Goal: Information Seeking & Learning: Learn about a topic

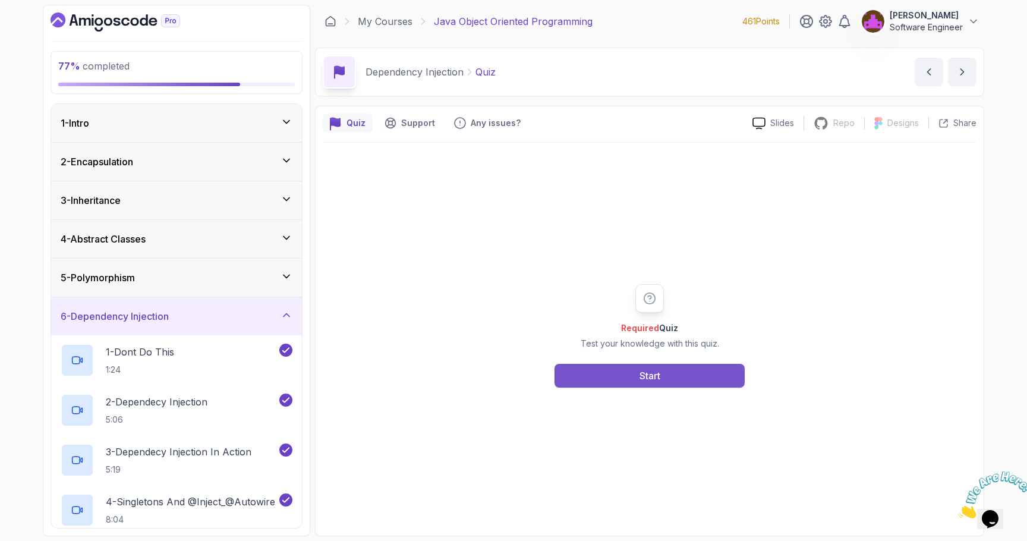
scroll to position [151, 0]
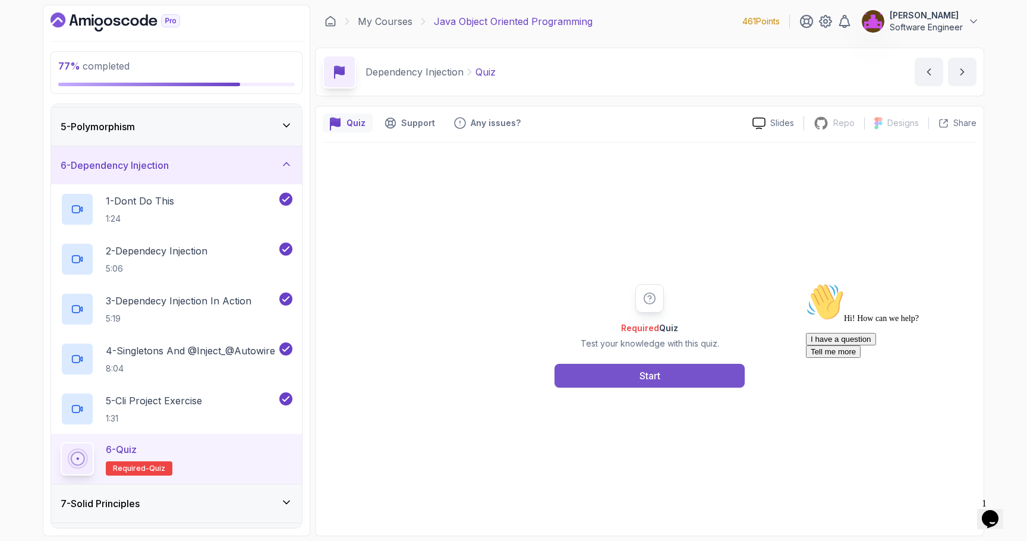
click at [652, 370] on div "Start" at bounding box center [650, 376] width 21 height 14
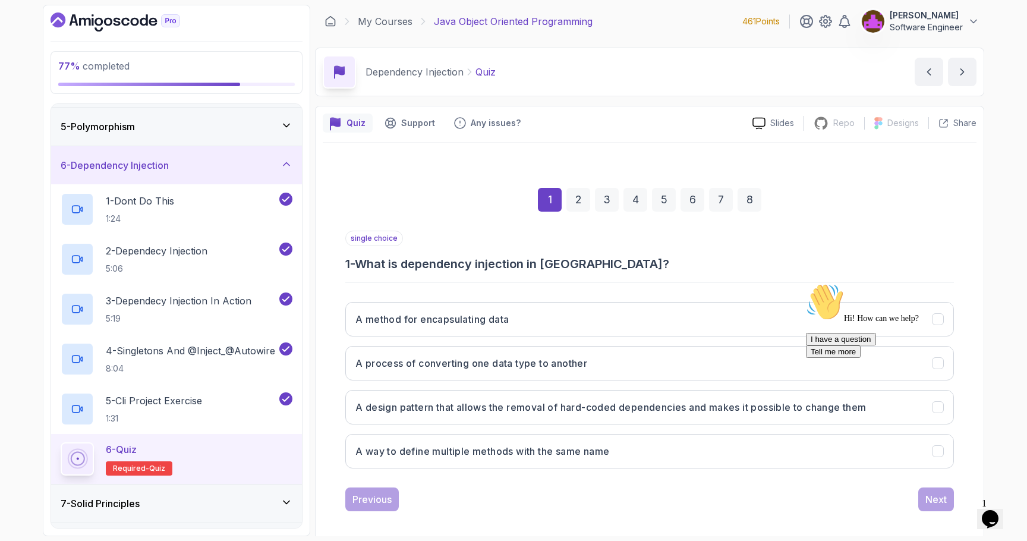
click at [551, 262] on h3 "1 - What is dependency injection in [GEOGRAPHIC_DATA]?" at bounding box center [649, 264] width 609 height 17
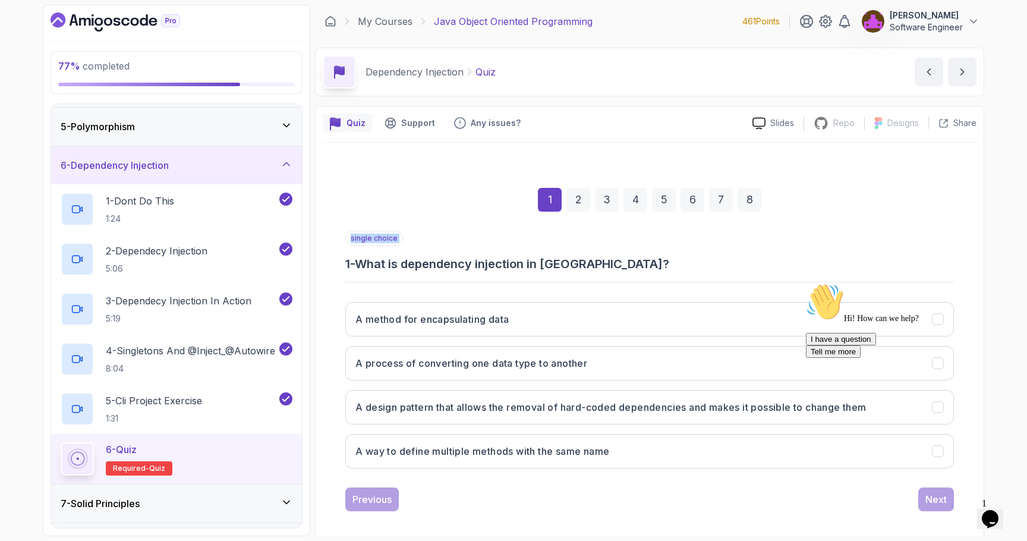
click at [551, 262] on h3 "1 - What is dependency injection in [GEOGRAPHIC_DATA]?" at bounding box center [649, 264] width 609 height 17
click at [806, 283] on icon "Chat attention grabber" at bounding box center [806, 283] width 0 height 0
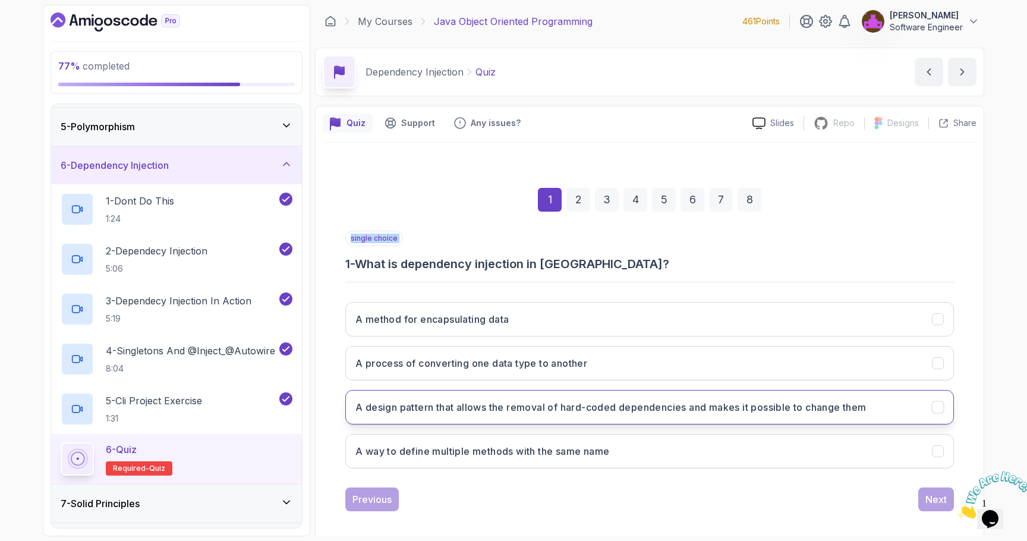
click at [834, 416] on button "A design pattern that allows the removal of hard-coded dependencies and makes i…" at bounding box center [649, 407] width 609 height 34
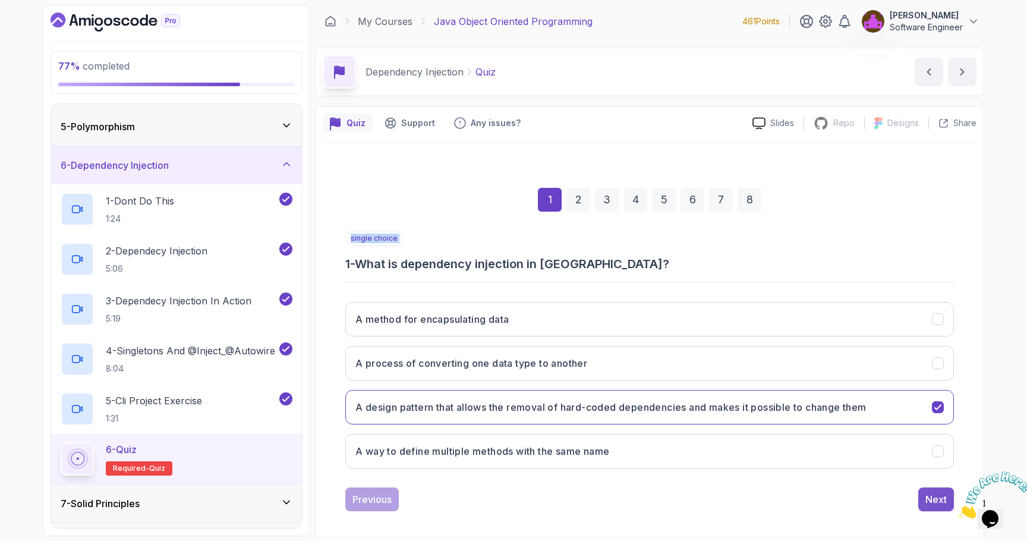
click at [925, 503] on button "Next" at bounding box center [937, 500] width 36 height 24
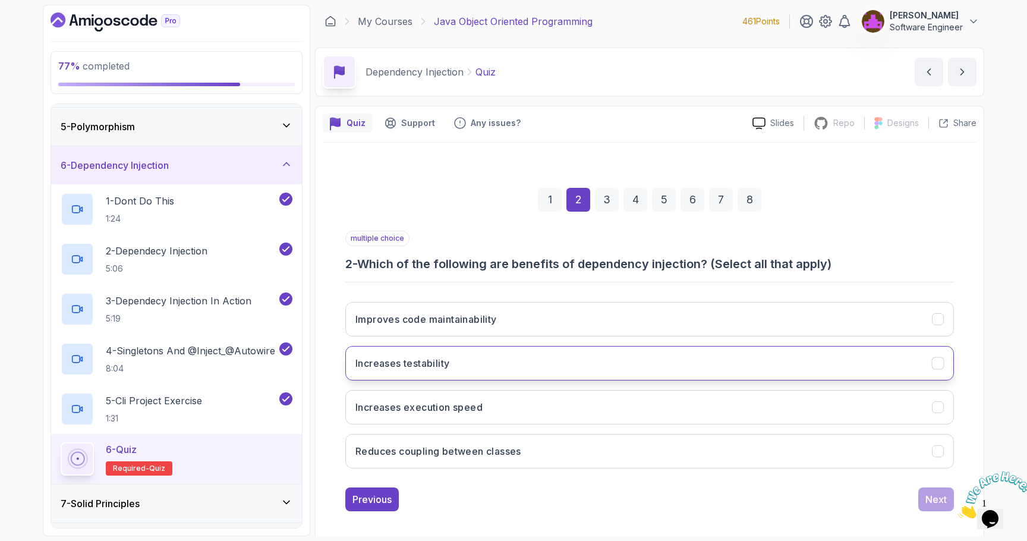
click at [413, 356] on h3 "Increases testability" at bounding box center [403, 363] width 94 height 14
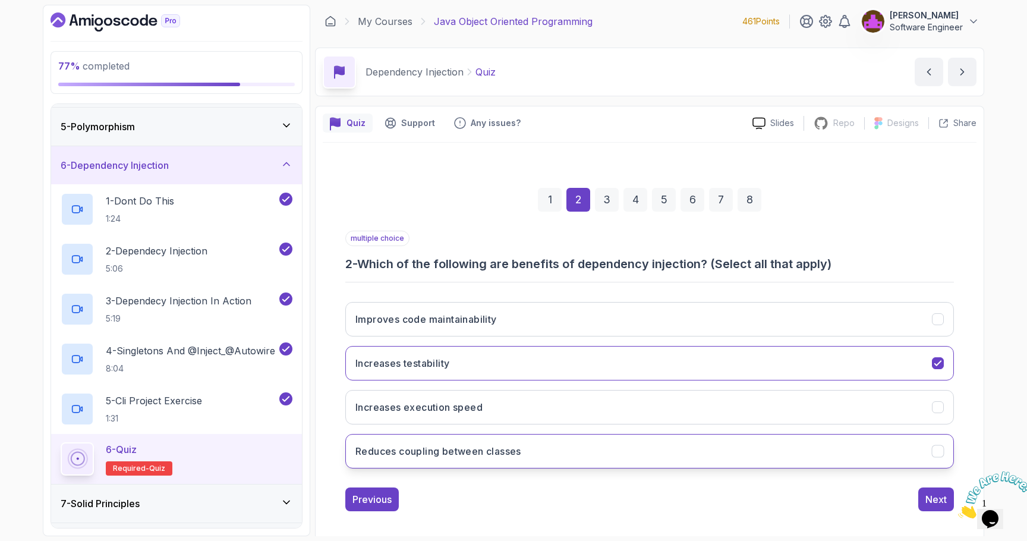
click at [477, 452] on h3 "Reduces coupling between classes" at bounding box center [439, 451] width 166 height 14
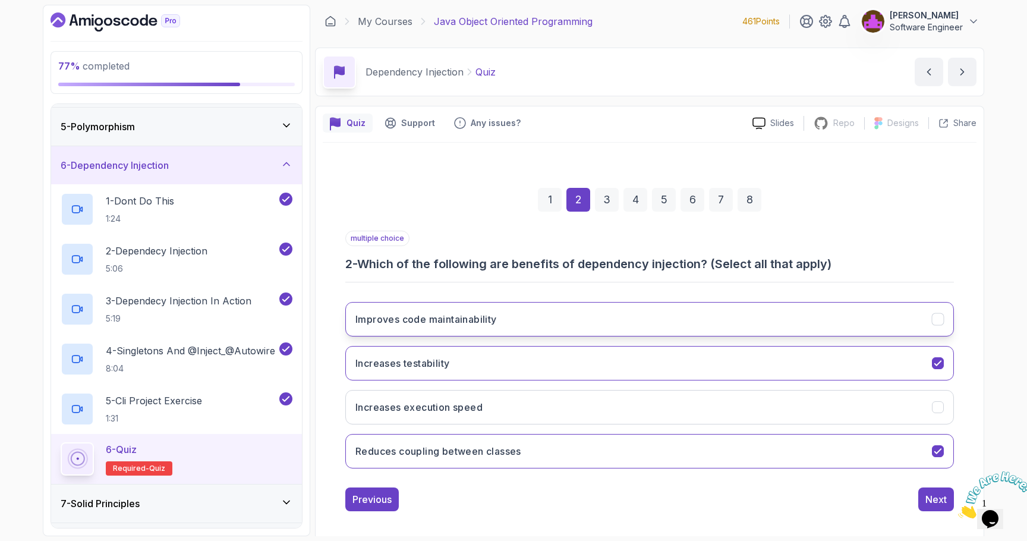
click at [543, 322] on button "Improves code maintainability" at bounding box center [649, 319] width 609 height 34
click at [939, 496] on div "Next" at bounding box center [936, 499] width 21 height 14
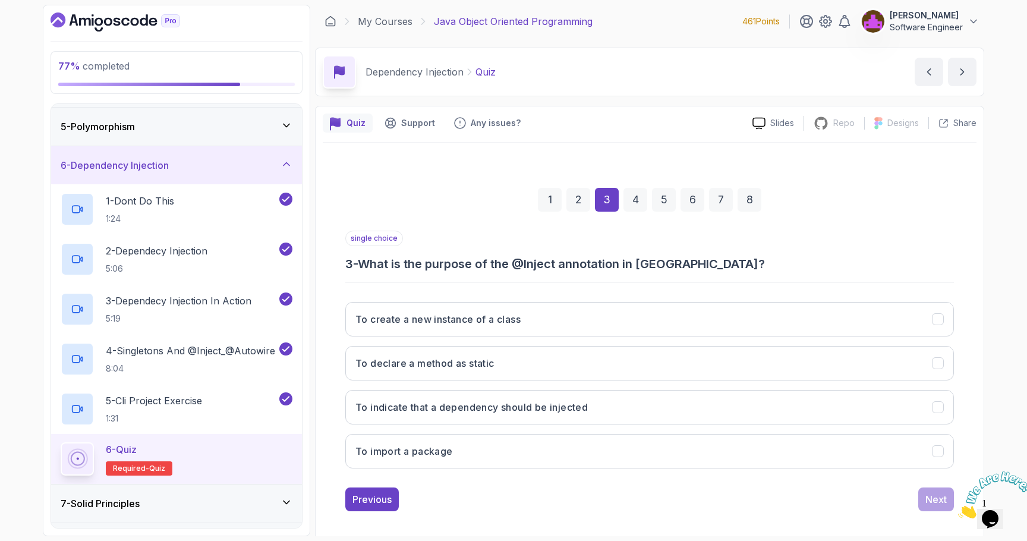
scroll to position [9, 0]
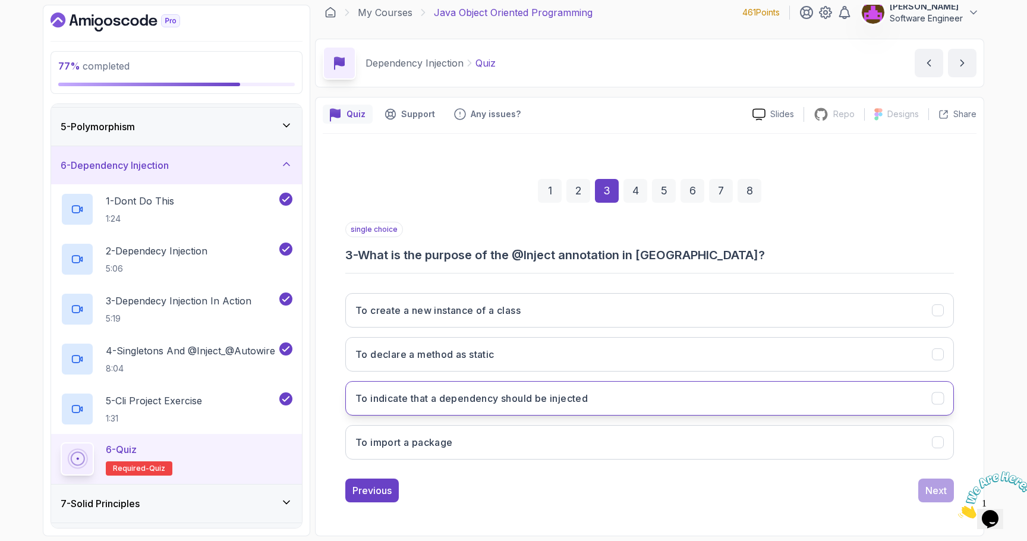
click at [495, 403] on h3 "To indicate that a dependency should be injected" at bounding box center [472, 398] width 232 height 14
click at [928, 490] on div "Next" at bounding box center [936, 490] width 21 height 14
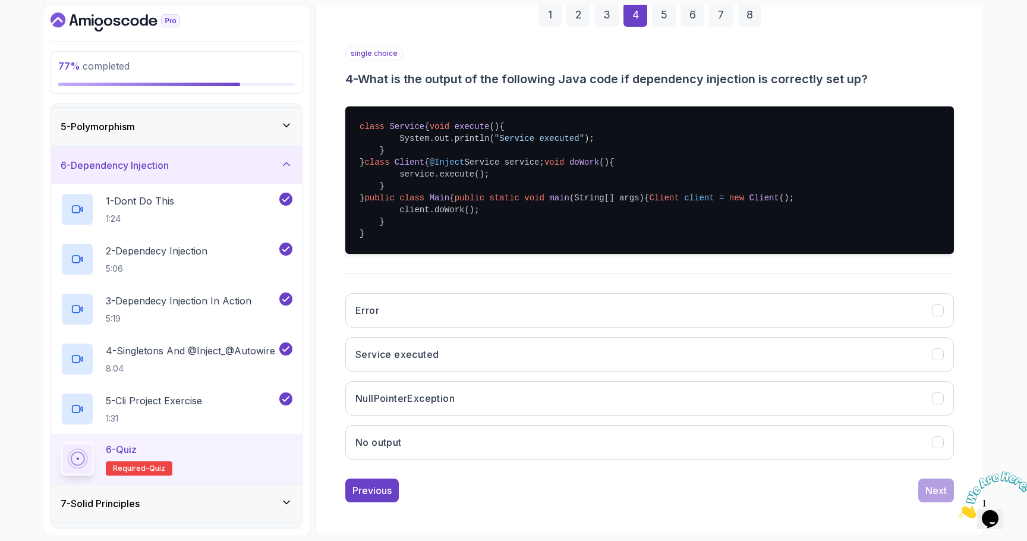
scroll to position [280, 0]
click at [420, 141] on pre "class Service { void execute () { System.out.println( "Service executed" ); } }…" at bounding box center [649, 179] width 609 height 147
click at [436, 356] on h3 "Service executed" at bounding box center [397, 354] width 83 height 14
click at [922, 489] on button "Next" at bounding box center [937, 491] width 36 height 24
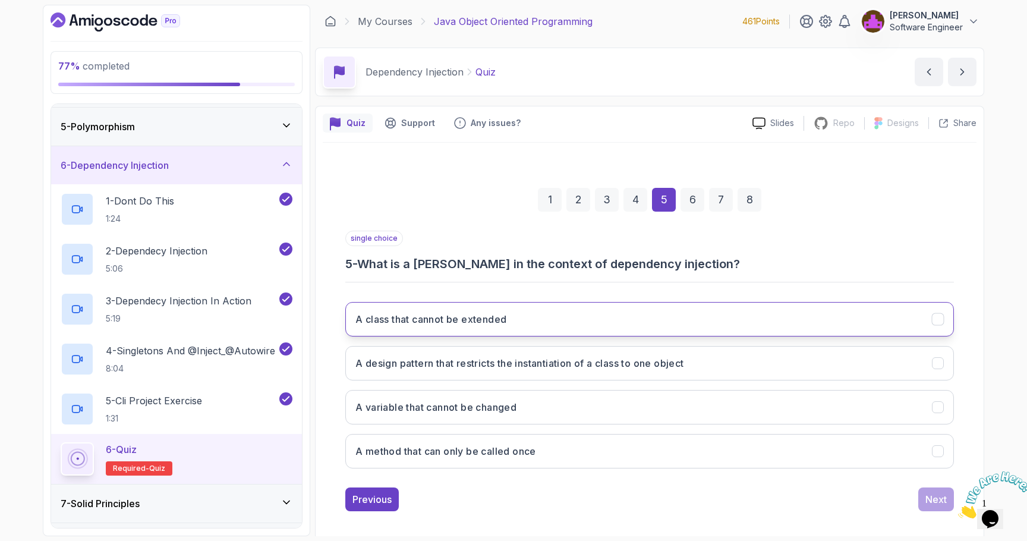
scroll to position [9, 0]
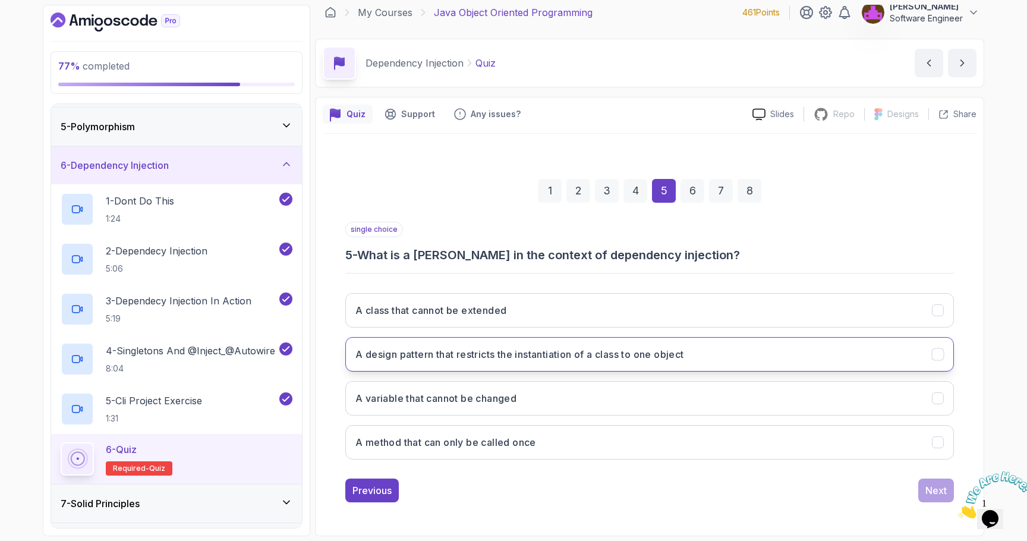
click at [447, 355] on h3 "A design pattern that restricts the instantiation of a class to one object" at bounding box center [520, 354] width 329 height 14
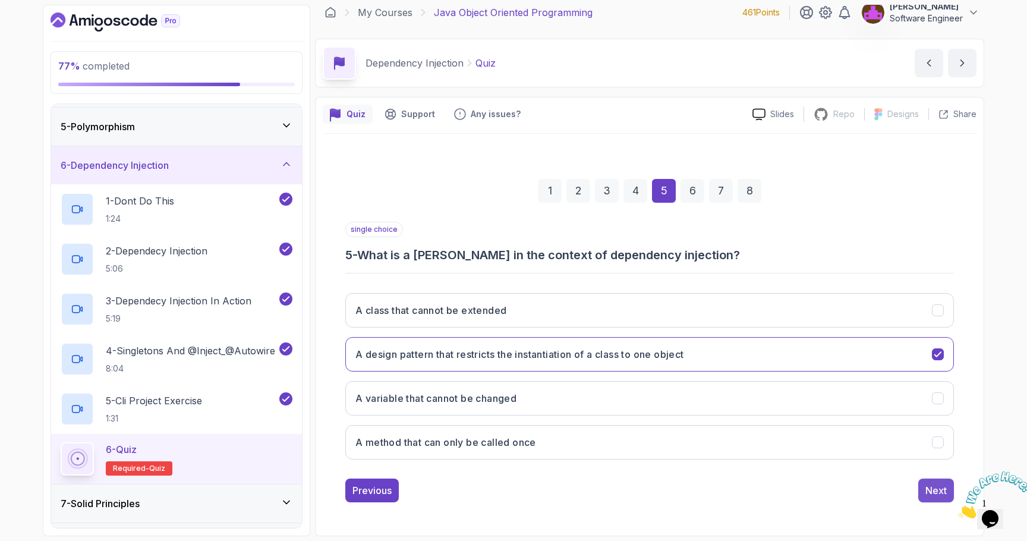
click at [924, 490] on button "Next" at bounding box center [937, 491] width 36 height 24
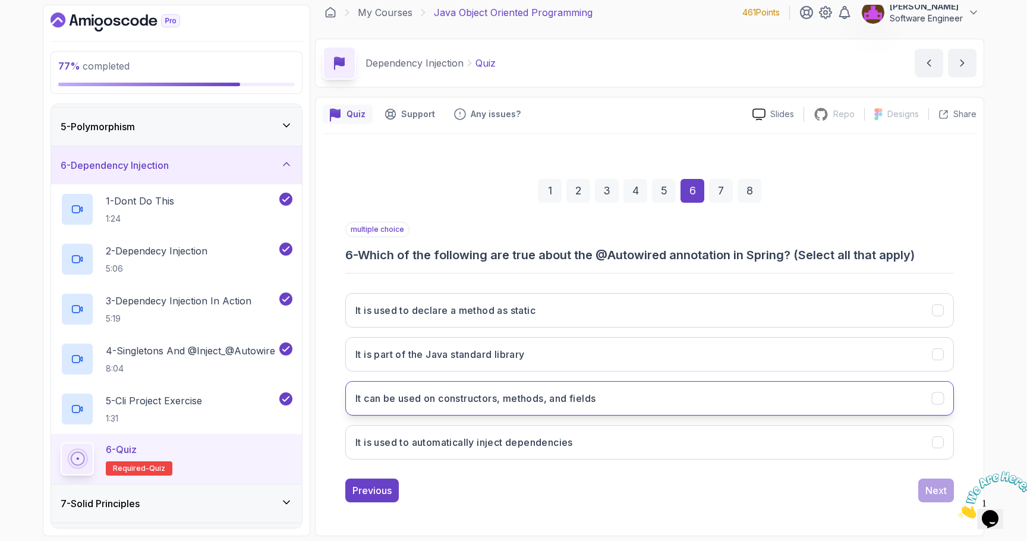
click at [477, 396] on h3 "It can be used on constructors, methods, and fields" at bounding box center [476, 398] width 240 height 14
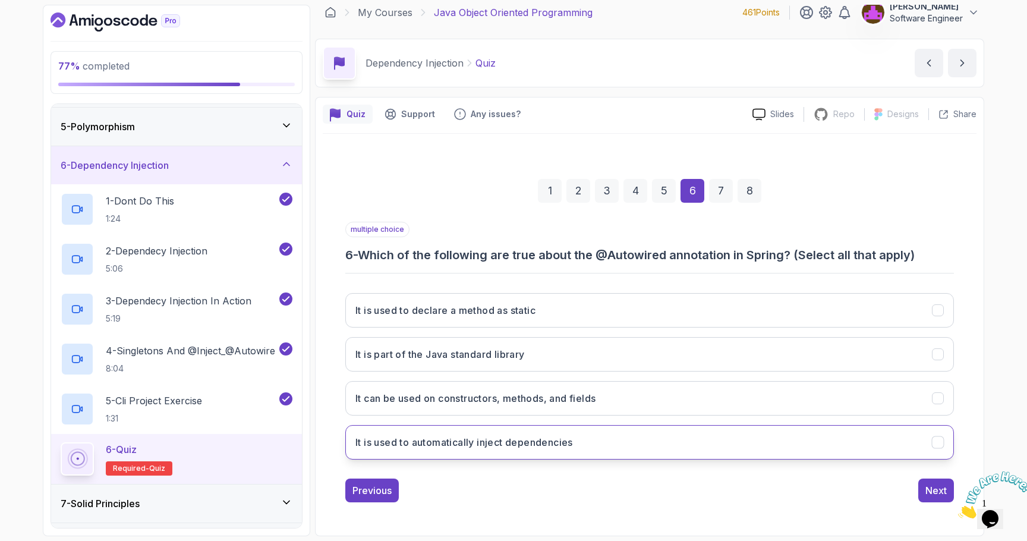
click at [500, 439] on h3 "It is used to automatically inject dependencies" at bounding box center [465, 442] width 218 height 14
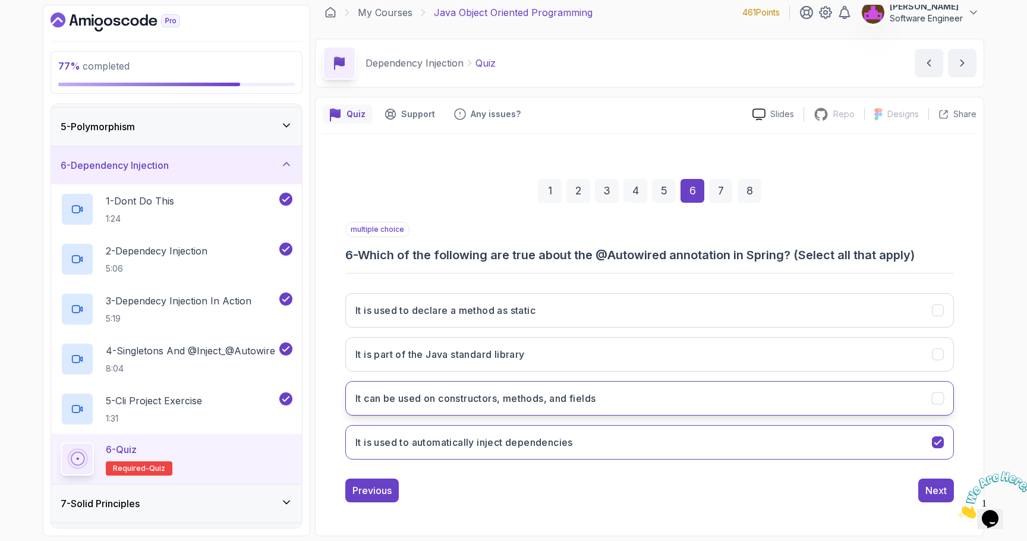
click at [461, 407] on button "It can be used on constructors, methods, and fields" at bounding box center [649, 398] width 609 height 34
click at [930, 497] on div "Next" at bounding box center [936, 490] width 21 height 14
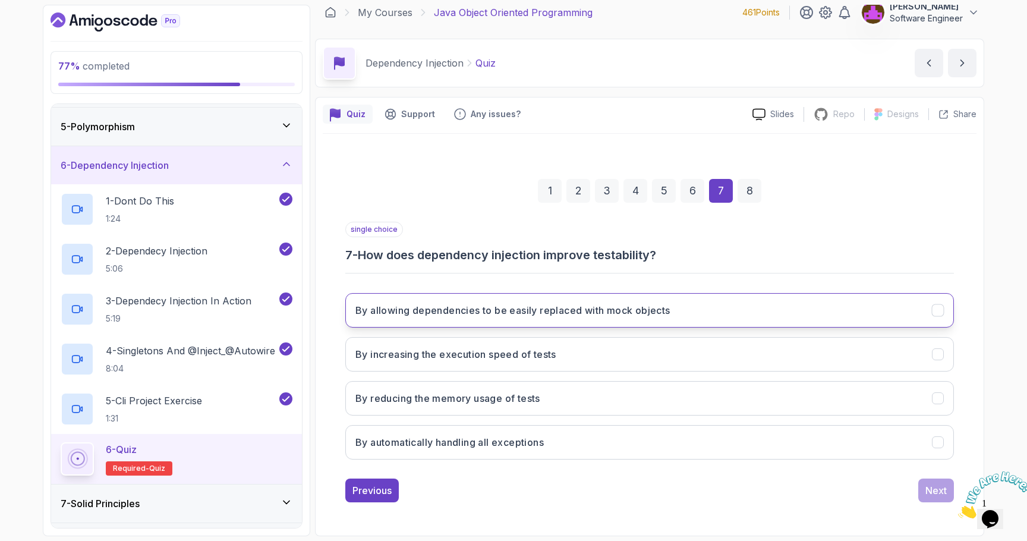
click at [476, 314] on h3 "By allowing dependencies to be easily replaced with mock objects" at bounding box center [513, 310] width 315 height 14
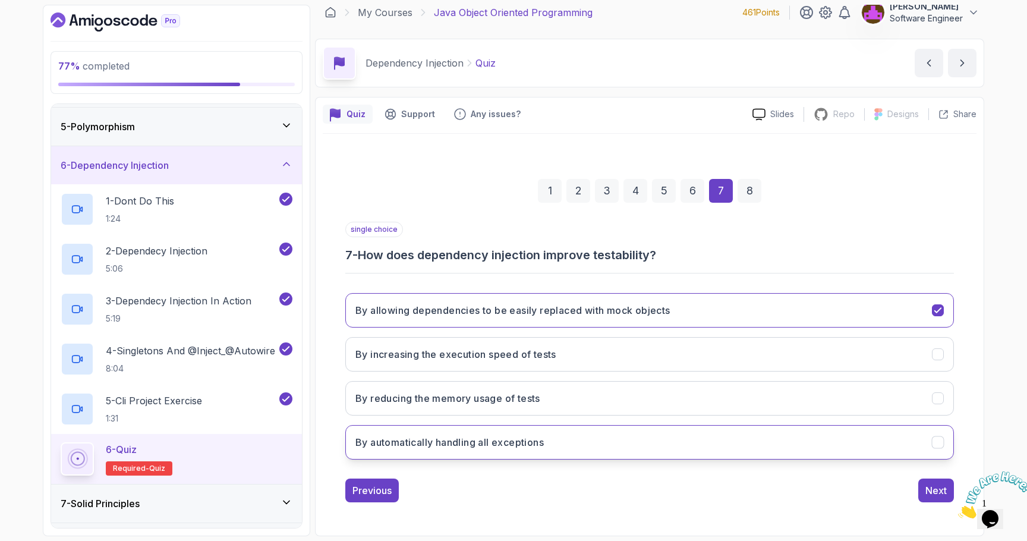
click at [548, 436] on button "By automatically handling all exceptions" at bounding box center [649, 442] width 609 height 34
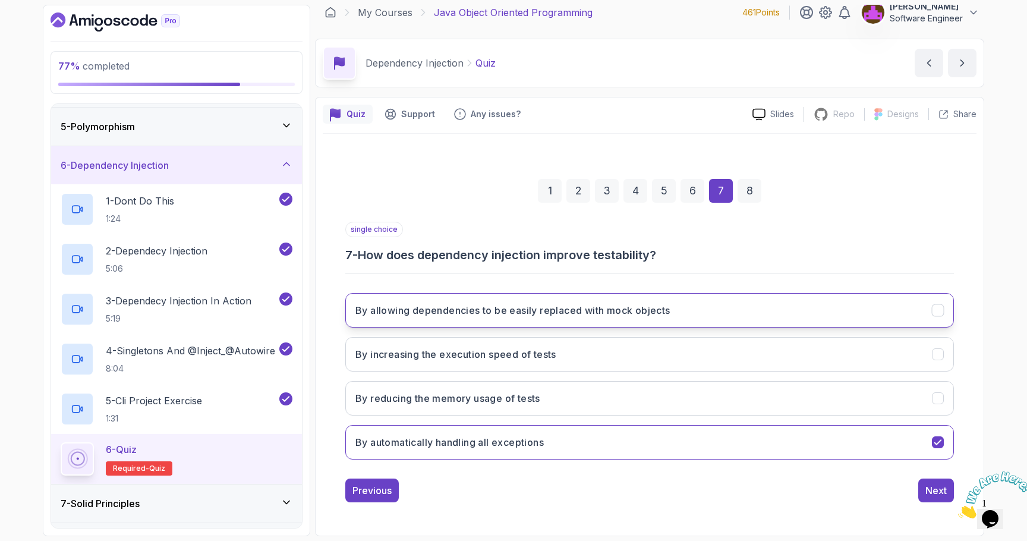
click at [565, 298] on button "By allowing dependencies to be easily replaced with mock objects" at bounding box center [649, 310] width 609 height 34
click at [924, 486] on button "Next" at bounding box center [937, 491] width 36 height 24
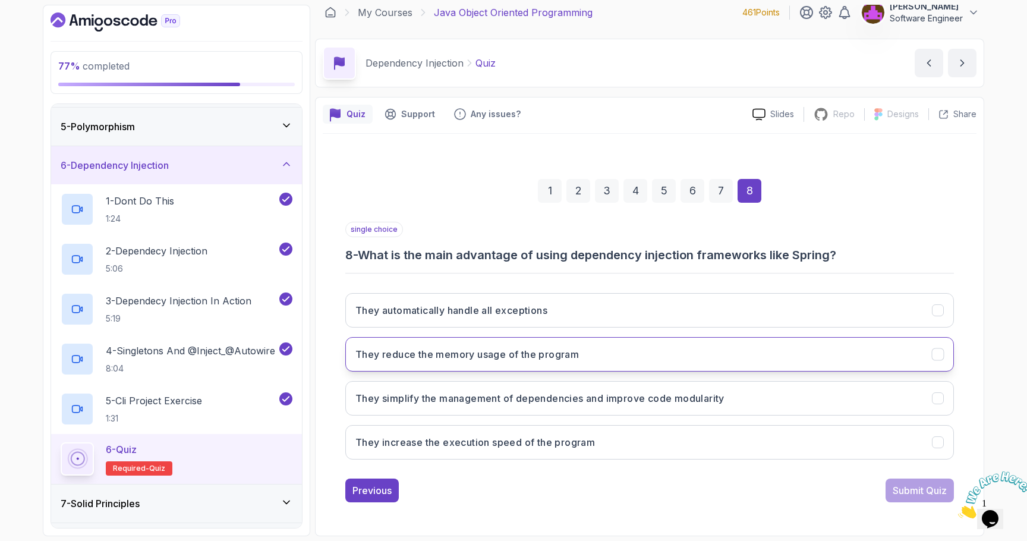
click at [496, 356] on h3 "They reduce the memory usage of the program" at bounding box center [468, 354] width 224 height 14
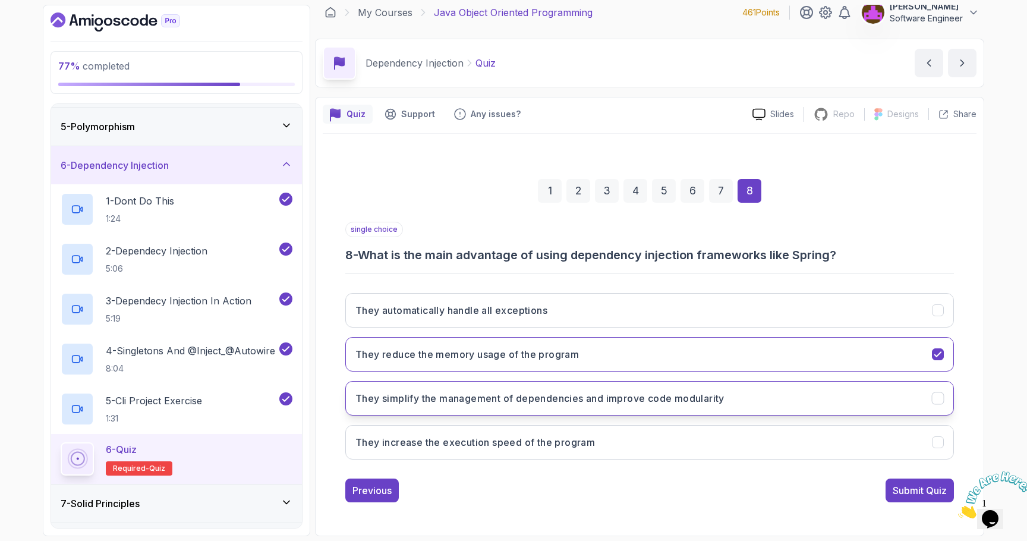
click at [502, 407] on button "They simplify the management of dependencies and improve code modularity" at bounding box center [649, 398] width 609 height 34
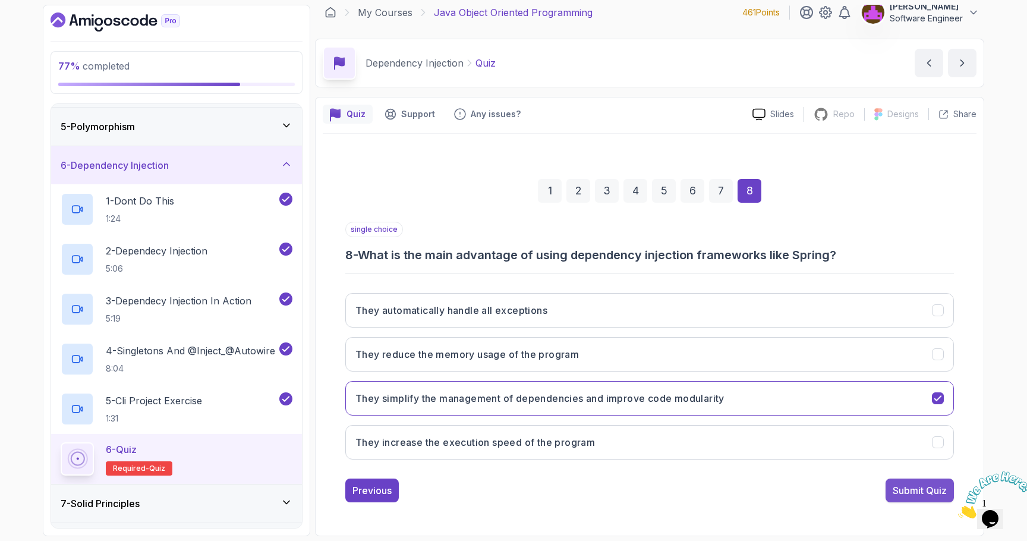
click at [909, 493] on div "Submit Quiz" at bounding box center [920, 490] width 54 height 14
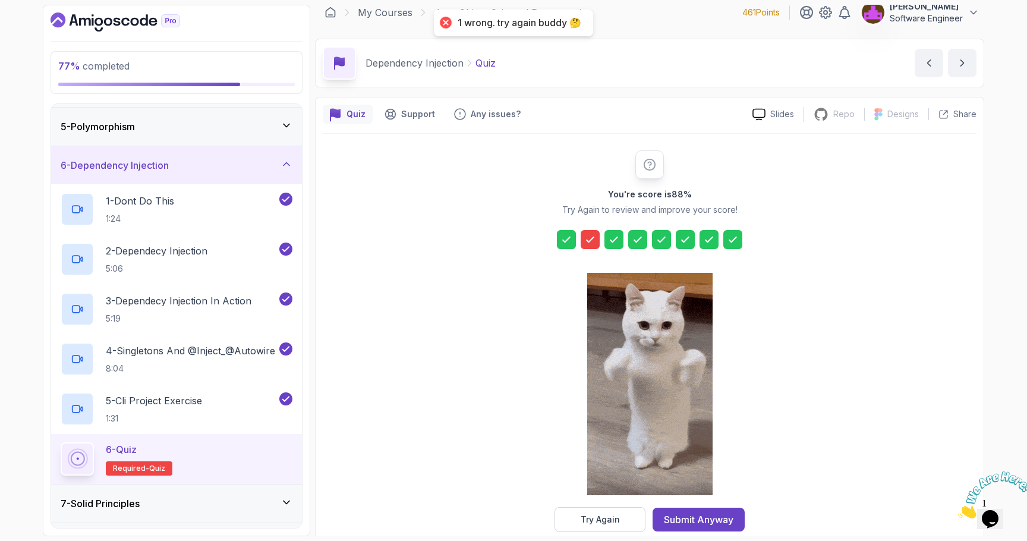
click at [585, 238] on icon at bounding box center [590, 240] width 12 height 12
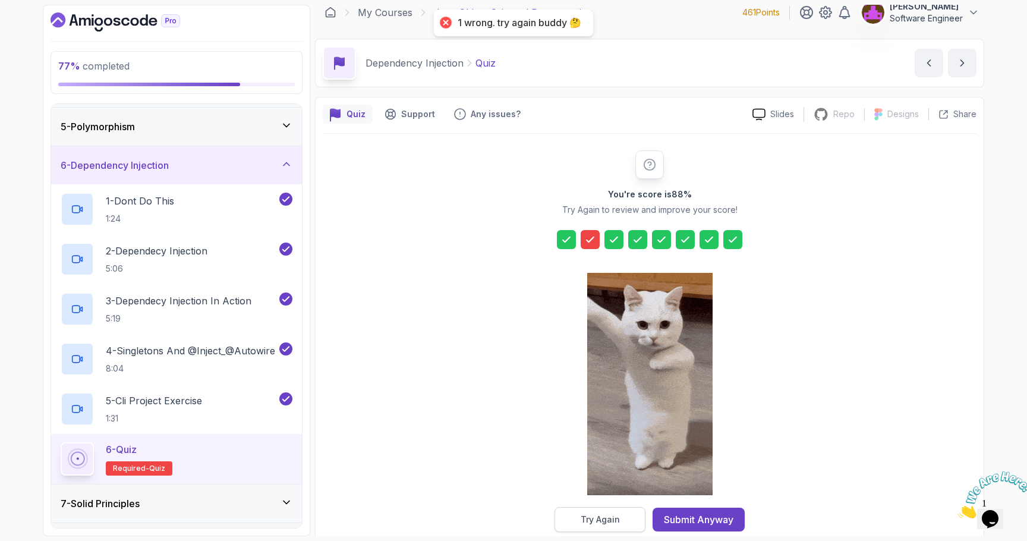
click at [612, 514] on div "Try Again" at bounding box center [600, 520] width 39 height 12
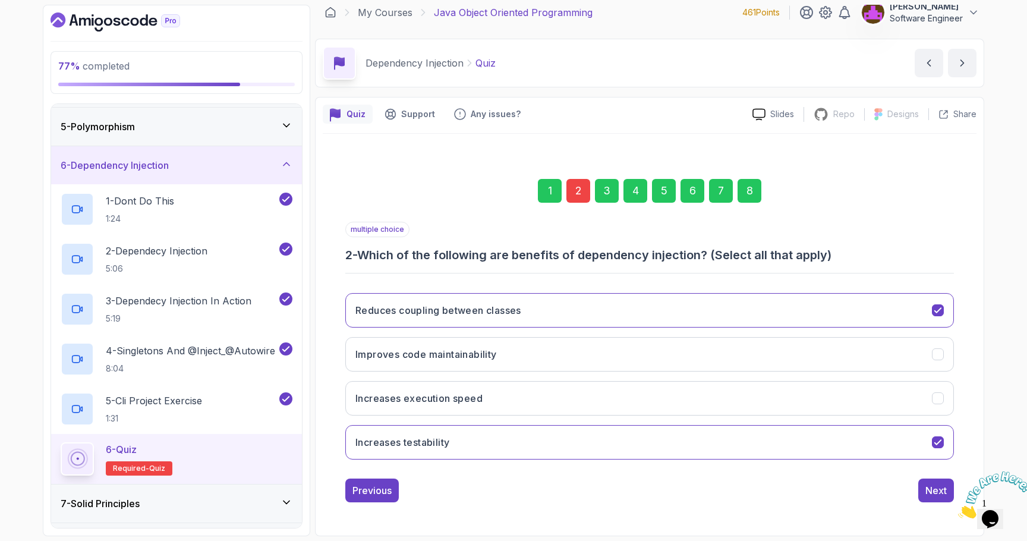
click at [580, 191] on div "2" at bounding box center [579, 191] width 24 height 24
click at [602, 345] on button "Improves code maintainability" at bounding box center [649, 354] width 609 height 34
click at [933, 491] on div "Next" at bounding box center [936, 490] width 21 height 14
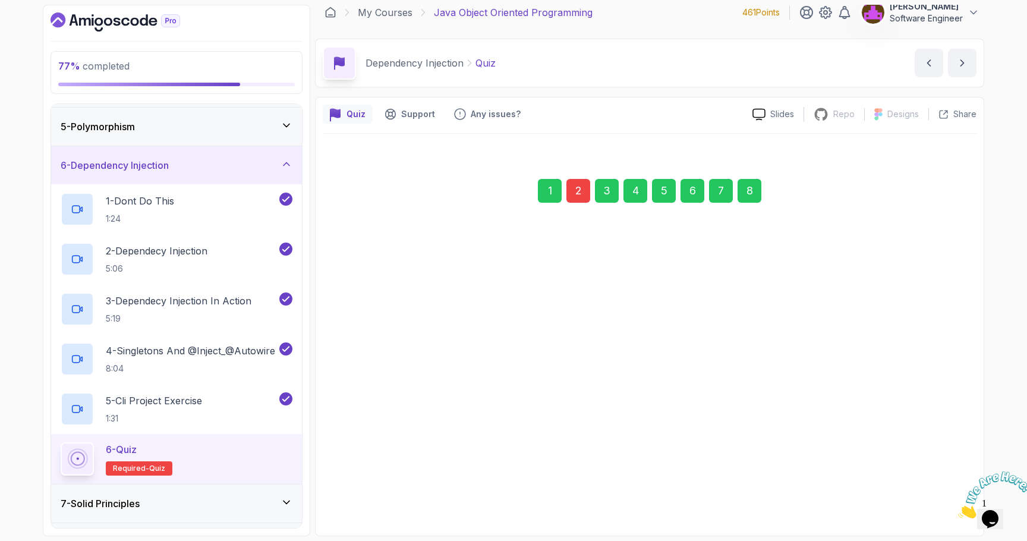
click at [932, 484] on div "Next" at bounding box center [936, 490] width 21 height 14
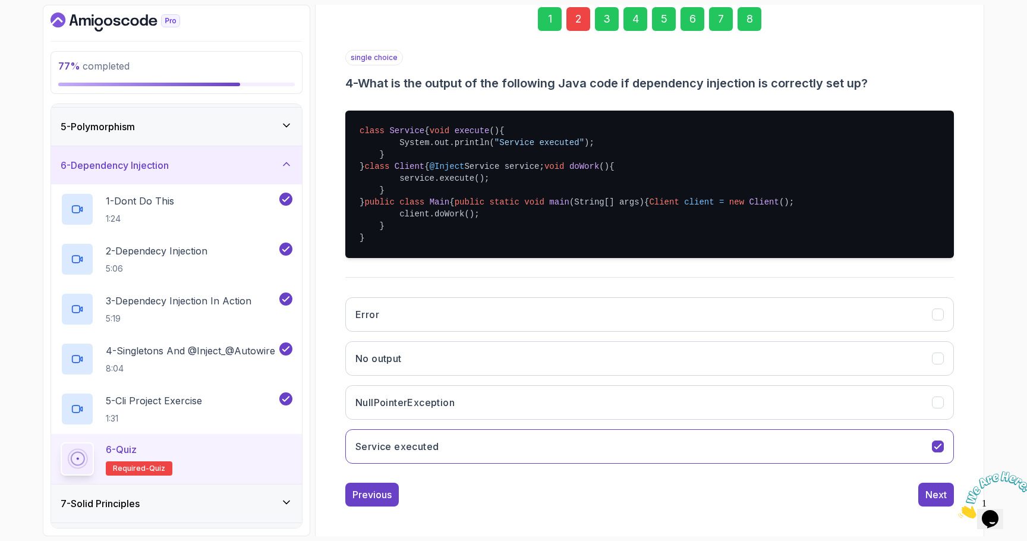
scroll to position [0, 0]
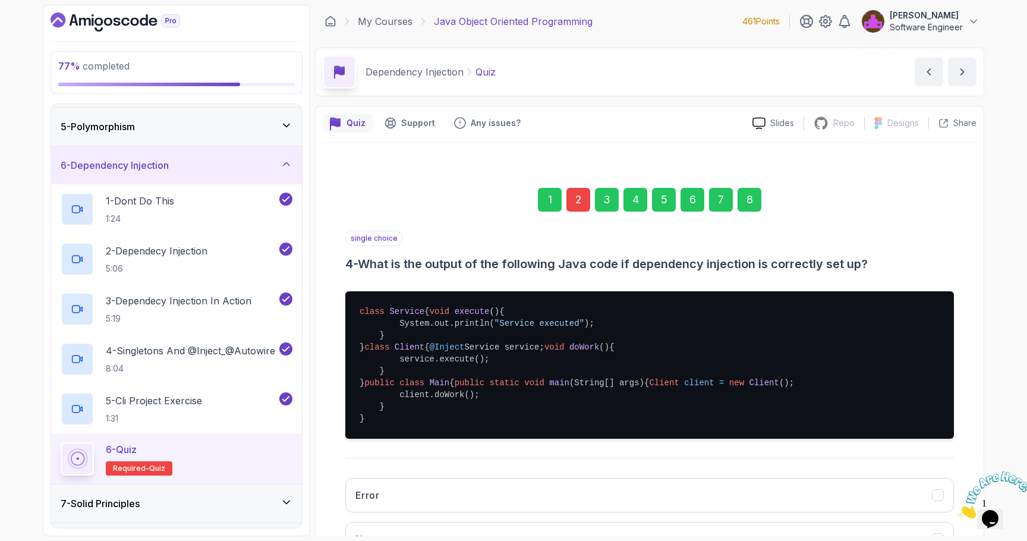
click at [577, 197] on div "2" at bounding box center [579, 200] width 24 height 24
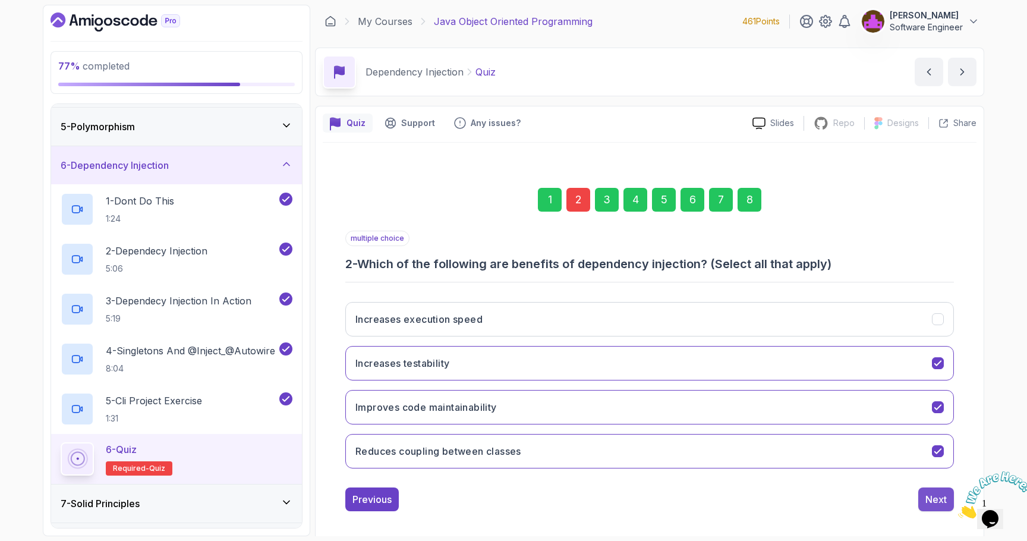
click at [929, 497] on div "Next" at bounding box center [936, 499] width 21 height 14
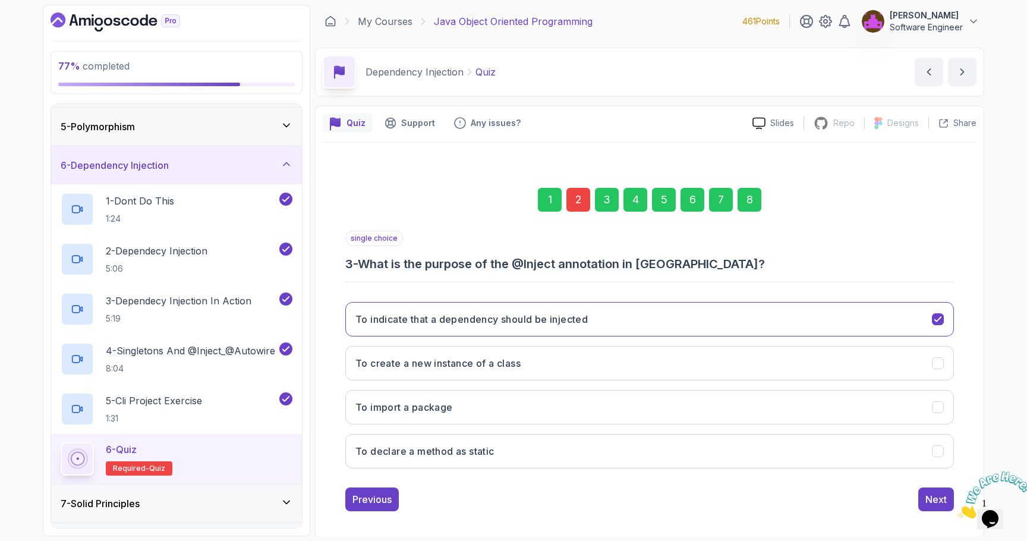
click at [750, 203] on div "8" at bounding box center [750, 200] width 24 height 24
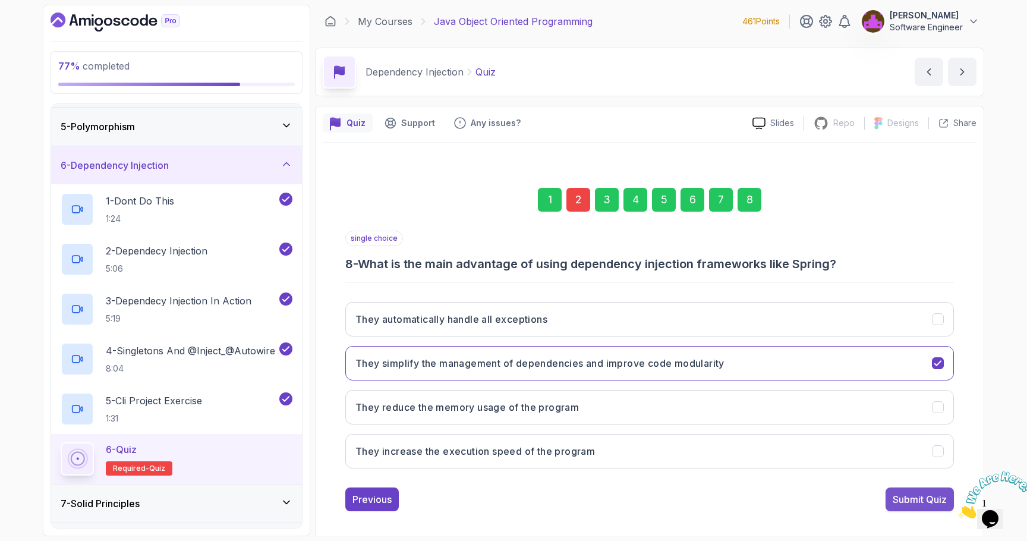
click at [916, 495] on div "Submit Quiz" at bounding box center [920, 499] width 54 height 14
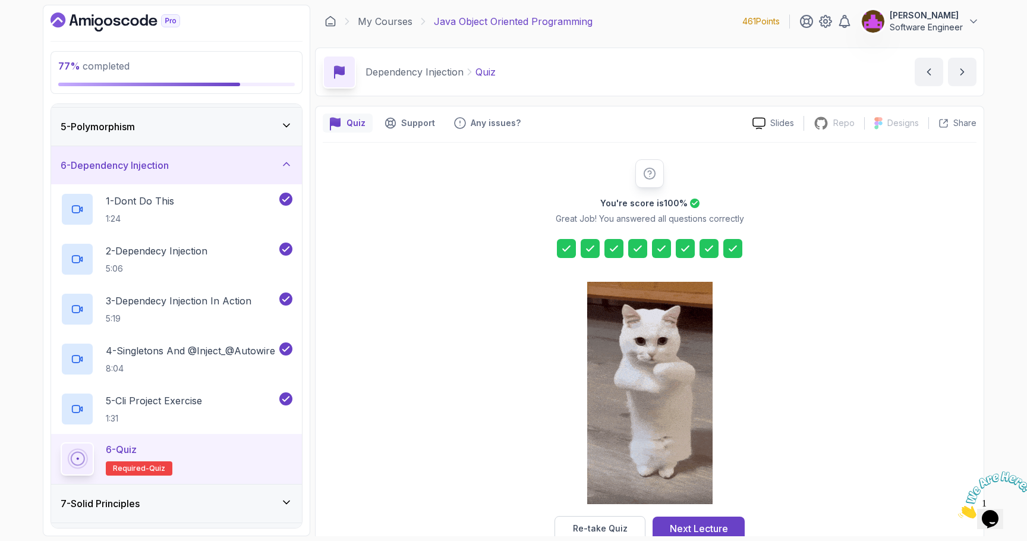
scroll to position [29, 0]
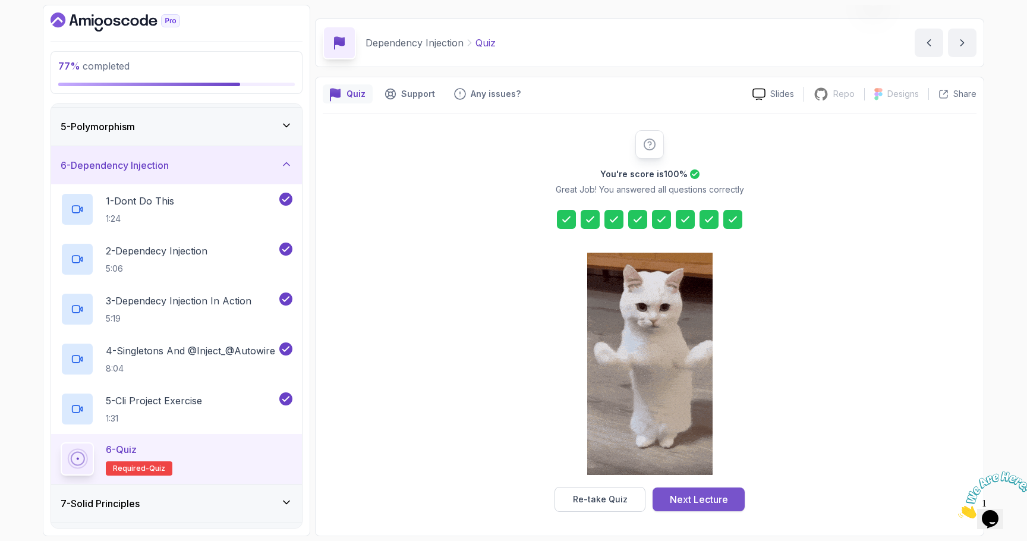
click at [709, 493] on div "Next Lecture" at bounding box center [699, 499] width 58 height 14
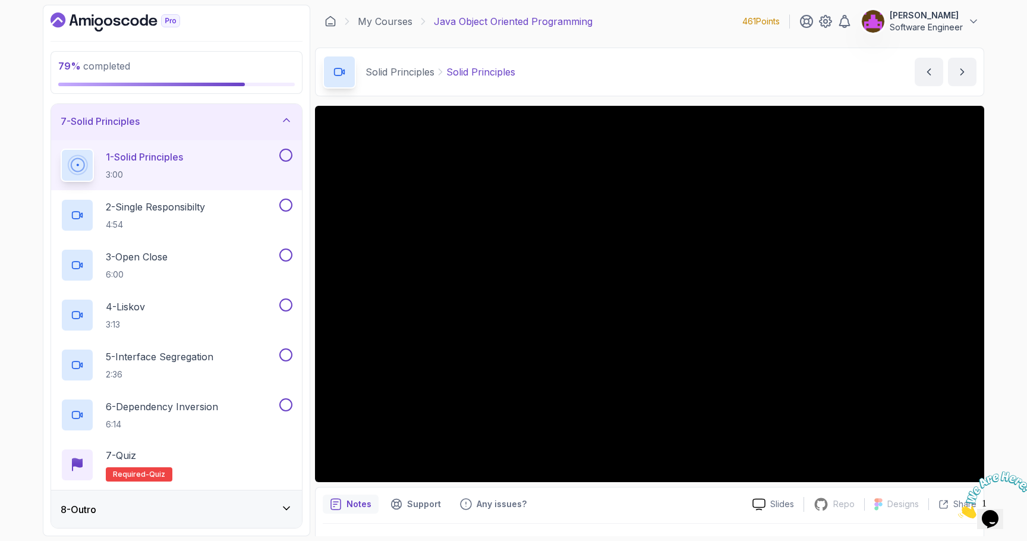
scroll to position [29, 0]
